Goal: Task Accomplishment & Management: Complete application form

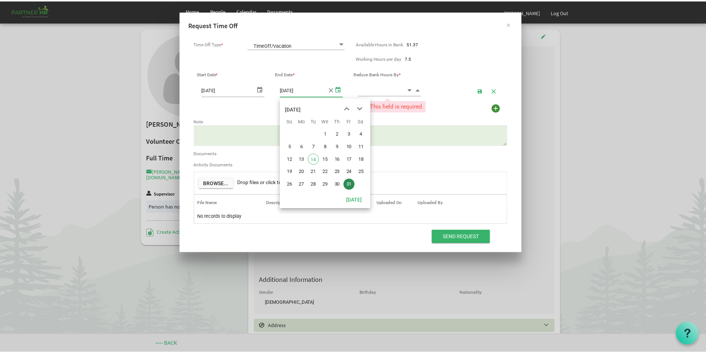
scroll to position [0, 8]
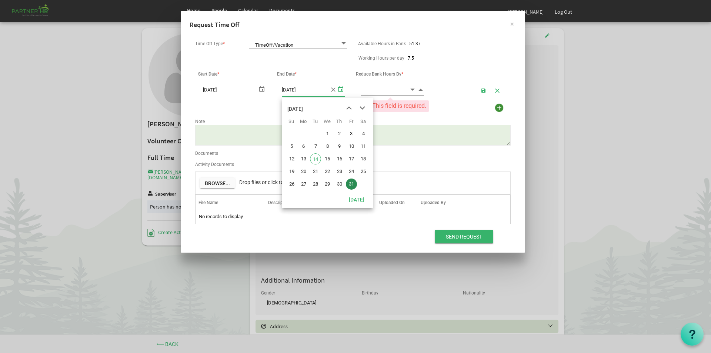
click at [381, 90] on input at bounding box center [385, 89] width 49 height 11
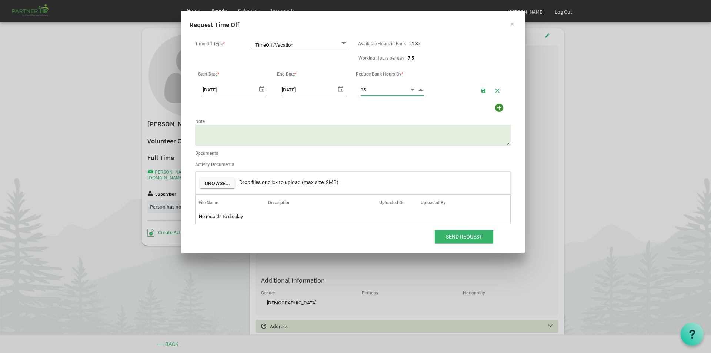
type input "3"
type input "4"
click at [375, 88] on input "37.5" at bounding box center [385, 89] width 49 height 11
click at [373, 89] on input "37.5" at bounding box center [385, 89] width 49 height 11
type input "37.50"
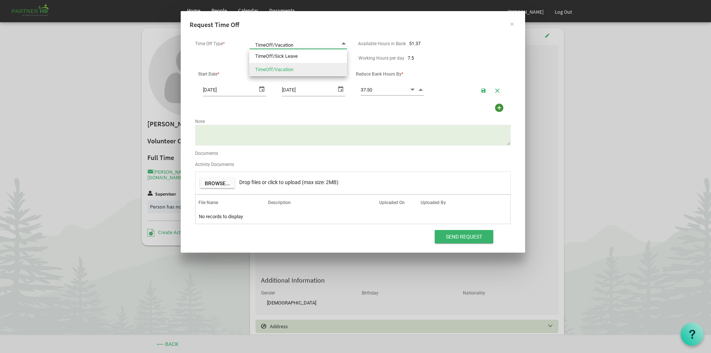
click at [344, 43] on span at bounding box center [343, 43] width 7 height 7
click at [272, 74] on li "TimeOff/Vacation" at bounding box center [298, 69] width 98 height 13
click at [468, 61] on div "Working Hours per day 7.5" at bounding box center [353, 58] width 327 height 11
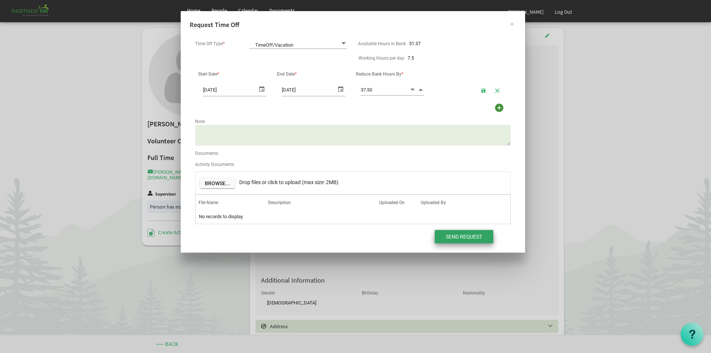
click at [442, 241] on input "Send Request" at bounding box center [464, 236] width 59 height 13
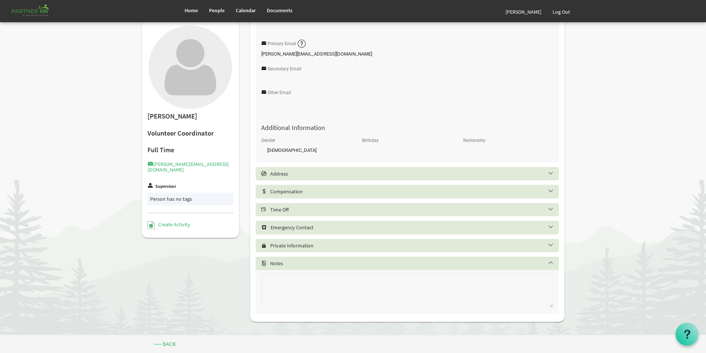
scroll to position [154, 0]
click at [276, 209] on h5 "Time Off" at bounding box center [412, 208] width 303 height 6
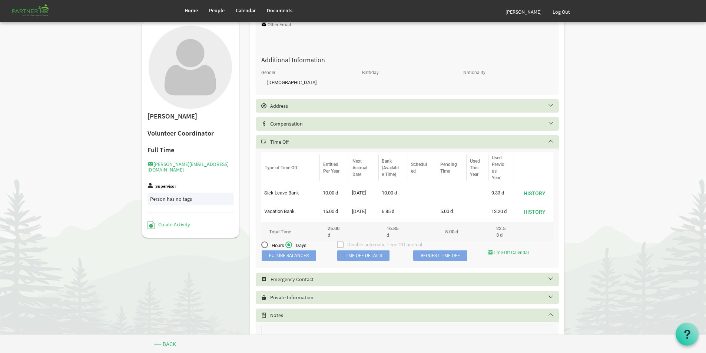
scroll to position [228, 0]
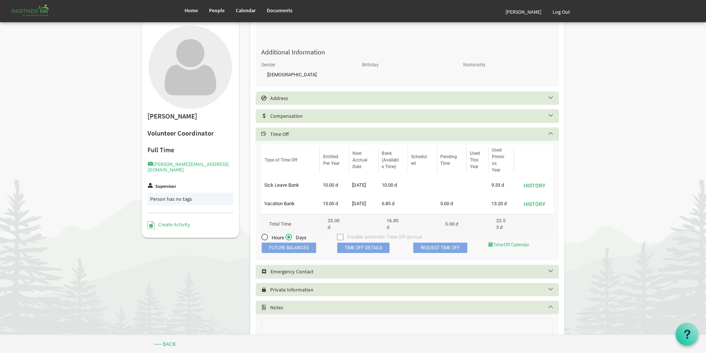
click at [377, 249] on span "Time Off Details" at bounding box center [363, 248] width 52 height 10
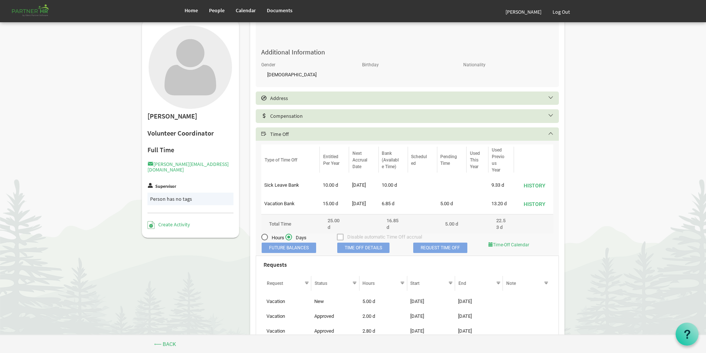
scroll to position [265, 0]
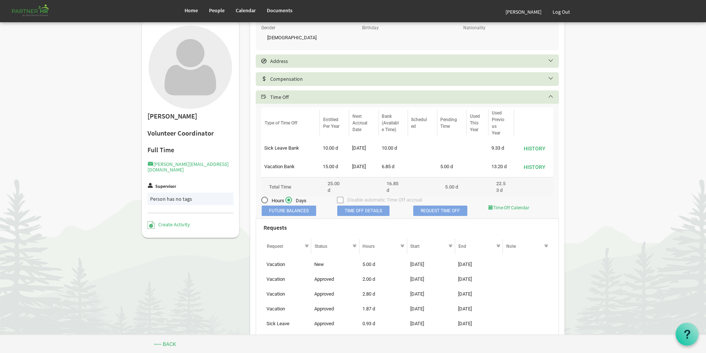
click at [355, 216] on span "Time Off Details" at bounding box center [363, 211] width 52 height 10
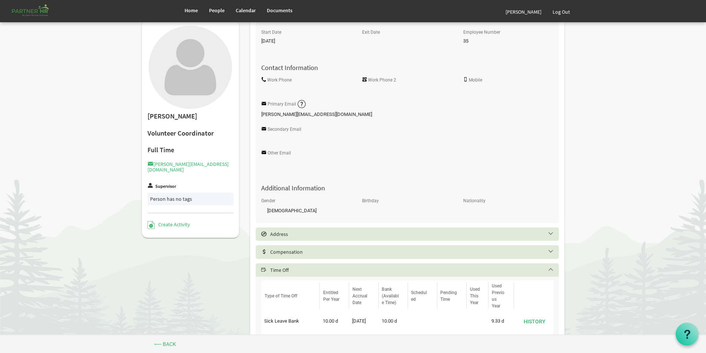
scroll to position [0, 0]
